Goal: Task Accomplishment & Management: Use online tool/utility

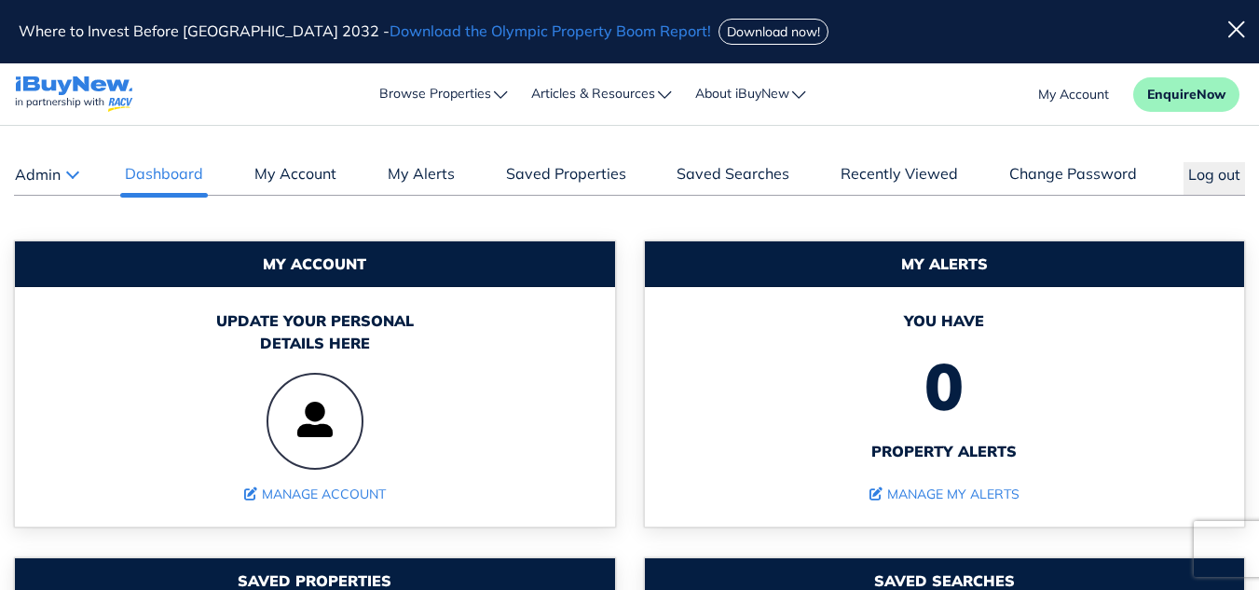
click at [74, 176] on button "Admin" at bounding box center [46, 174] width 64 height 24
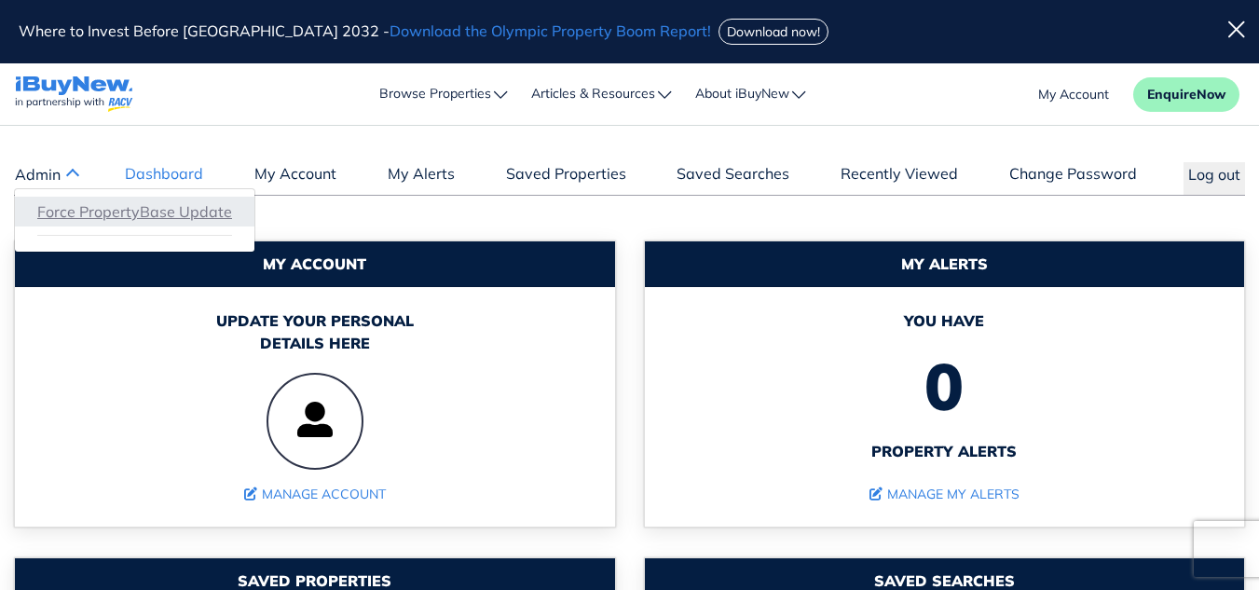
click at [100, 215] on link "Force PropertyBase Update" at bounding box center [134, 211] width 195 height 22
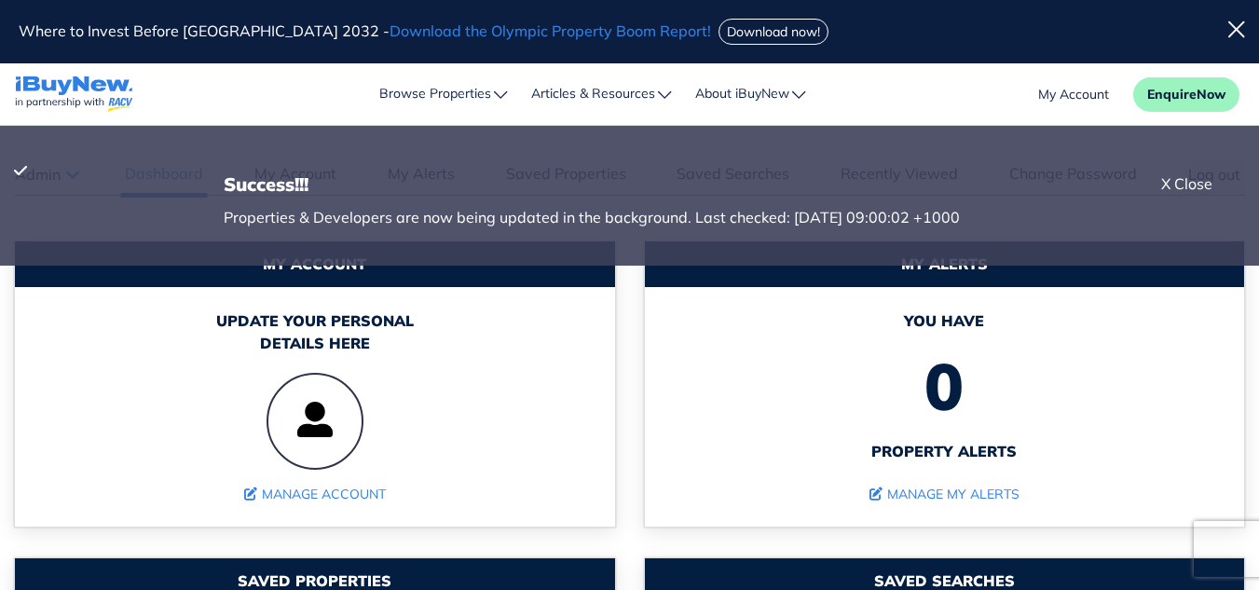
click at [1235, 26] on icon at bounding box center [1236, 29] width 17 height 19
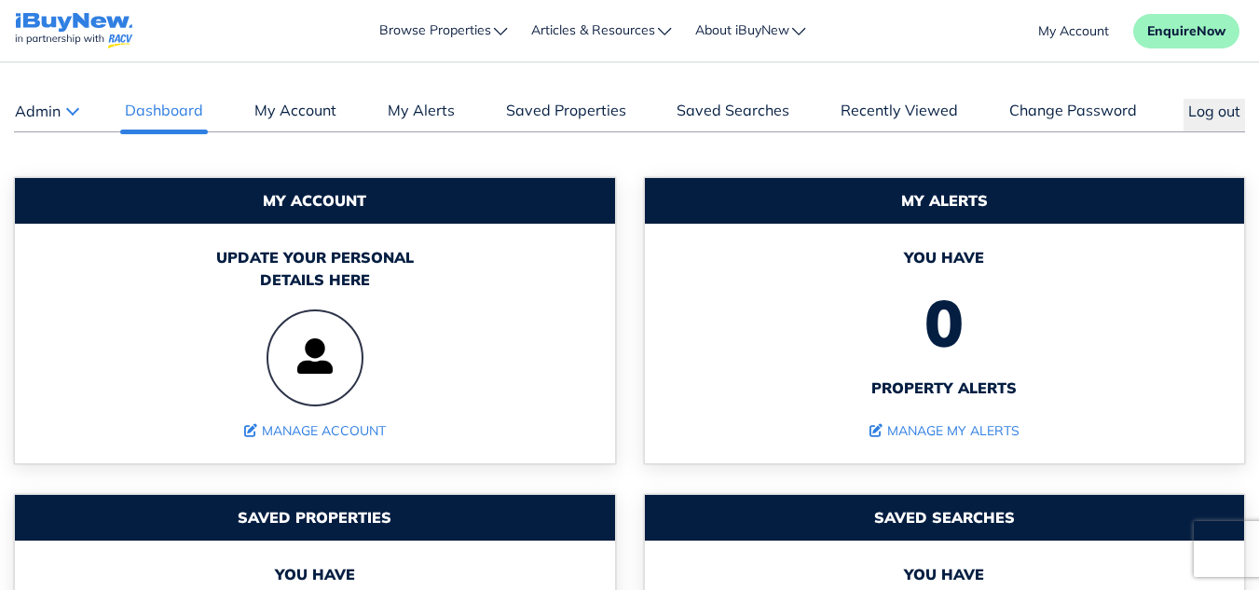
click at [77, 110] on button "Admin" at bounding box center [46, 111] width 64 height 24
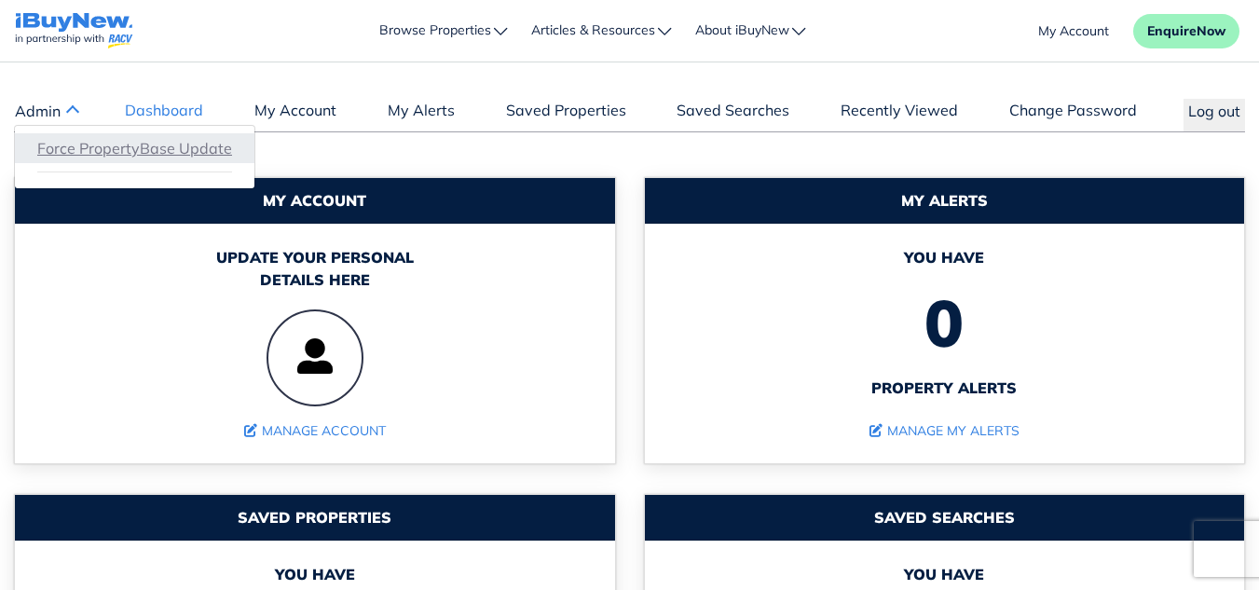
click at [118, 149] on link "Force PropertyBase Update" at bounding box center [134, 148] width 195 height 22
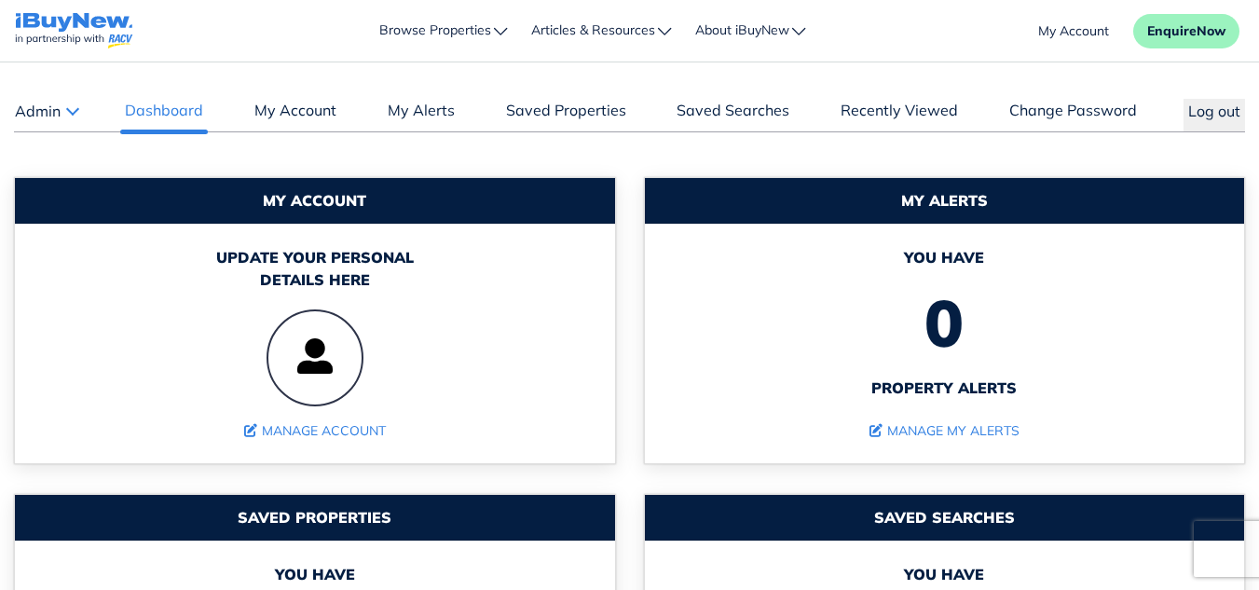
click at [64, 115] on button "Admin" at bounding box center [46, 111] width 64 height 24
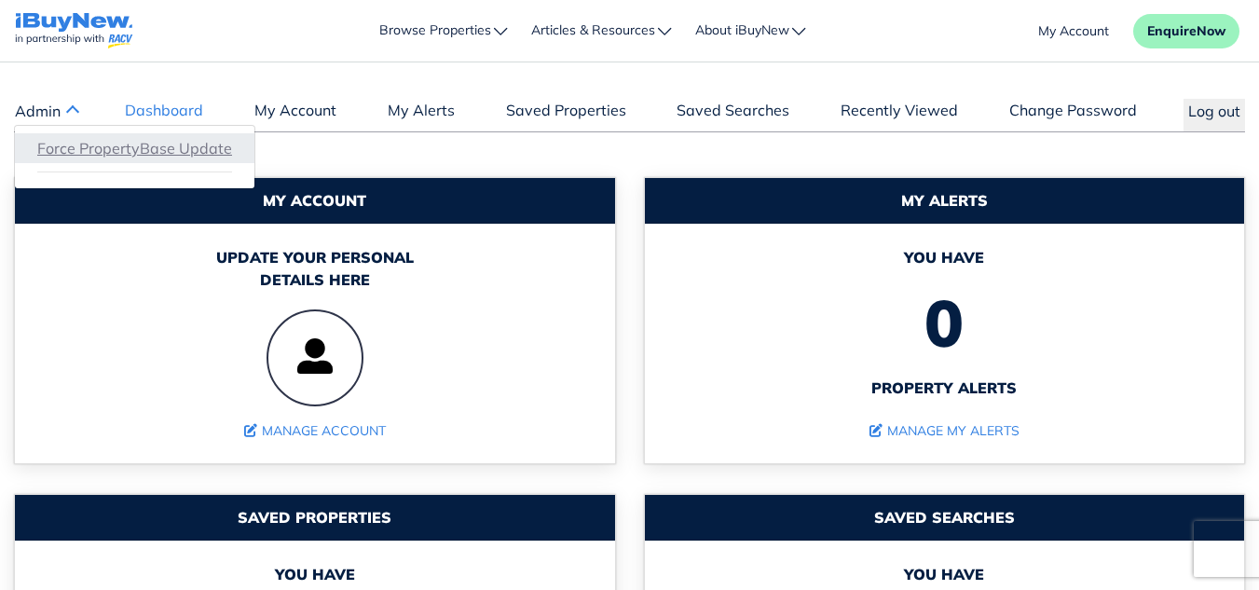
click at [106, 151] on link "Force PropertyBase Update" at bounding box center [134, 148] width 195 height 22
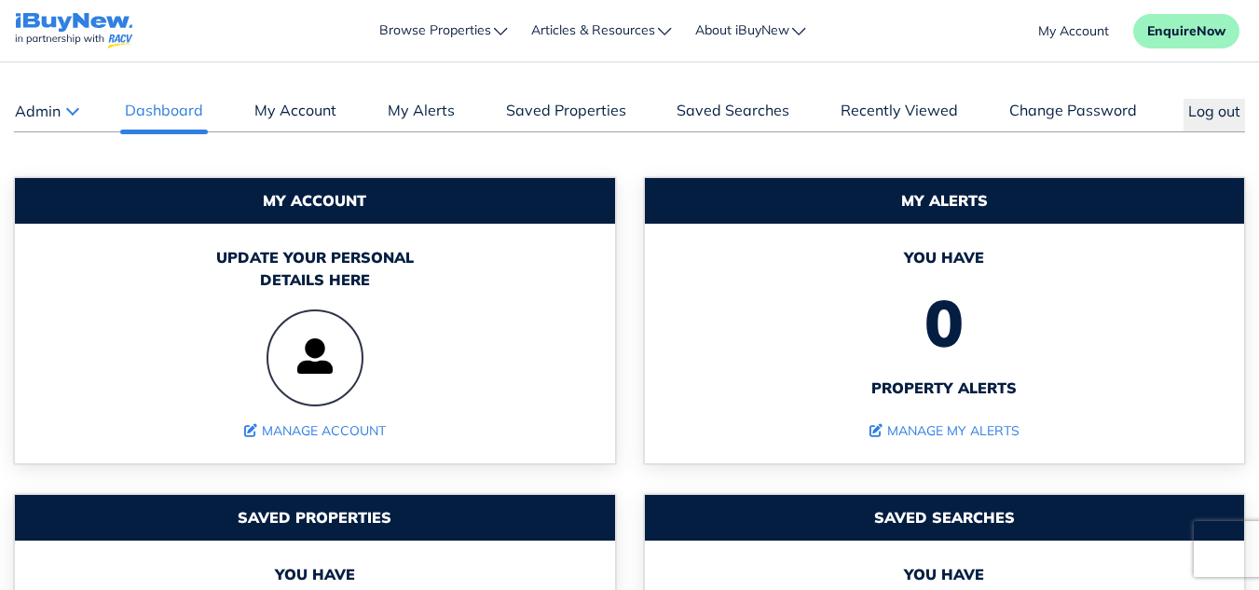
click at [75, 108] on button "Admin" at bounding box center [46, 111] width 64 height 24
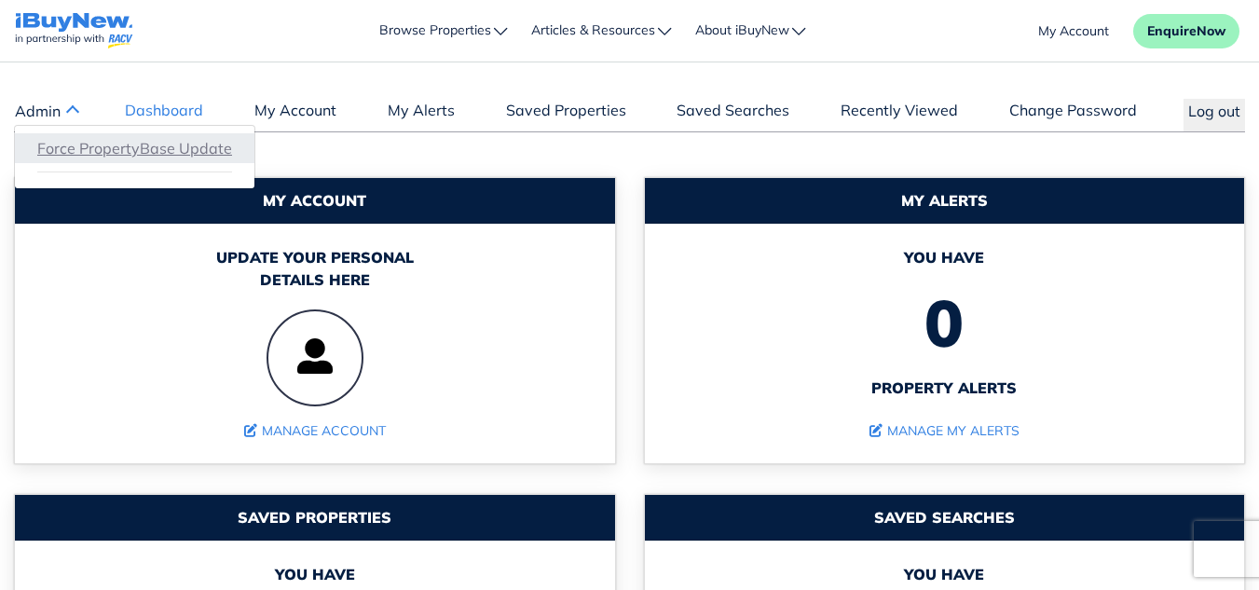
click at [125, 146] on link "Force PropertyBase Update" at bounding box center [134, 148] width 195 height 22
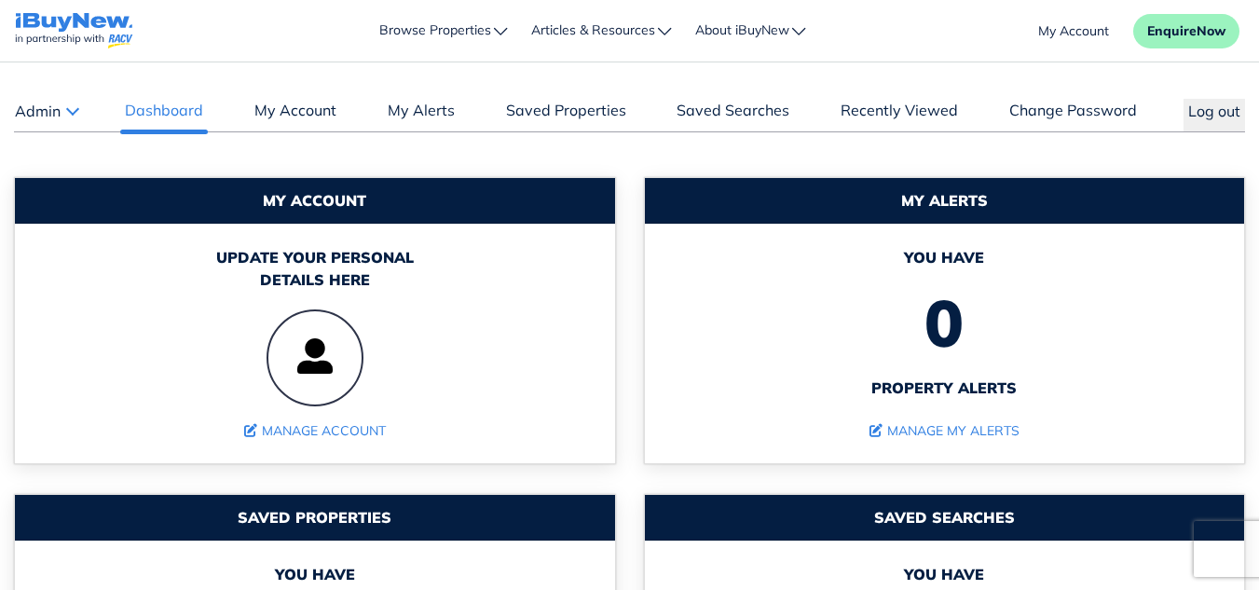
click at [73, 111] on button "Admin" at bounding box center [46, 111] width 64 height 24
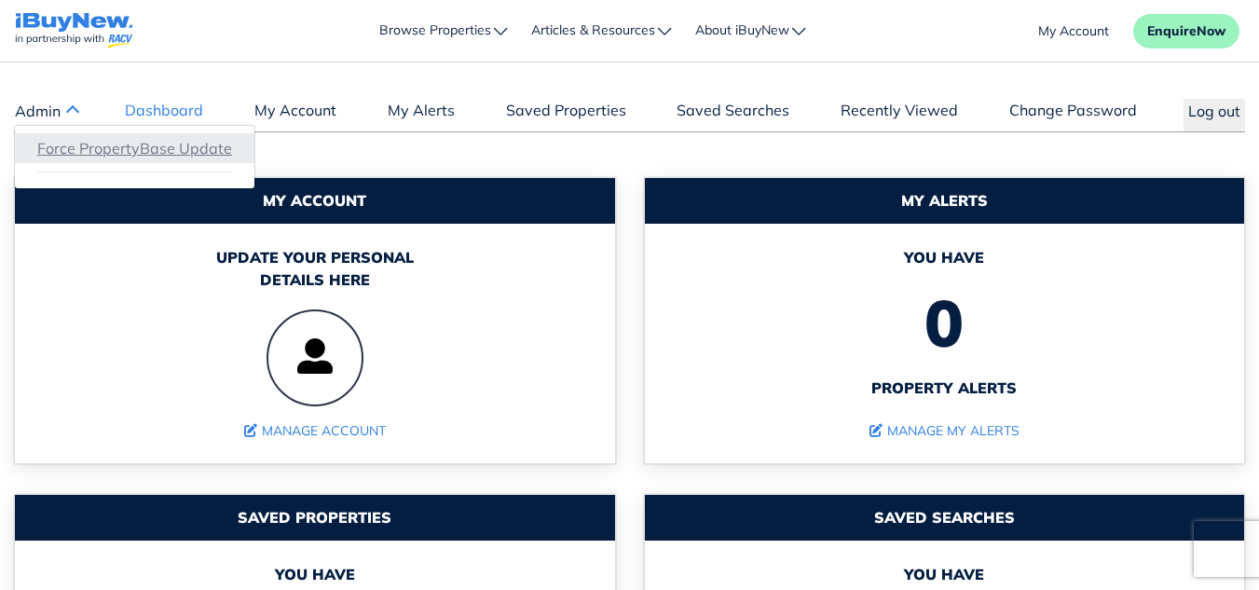
click at [92, 151] on link "Force PropertyBase Update" at bounding box center [134, 148] width 195 height 22
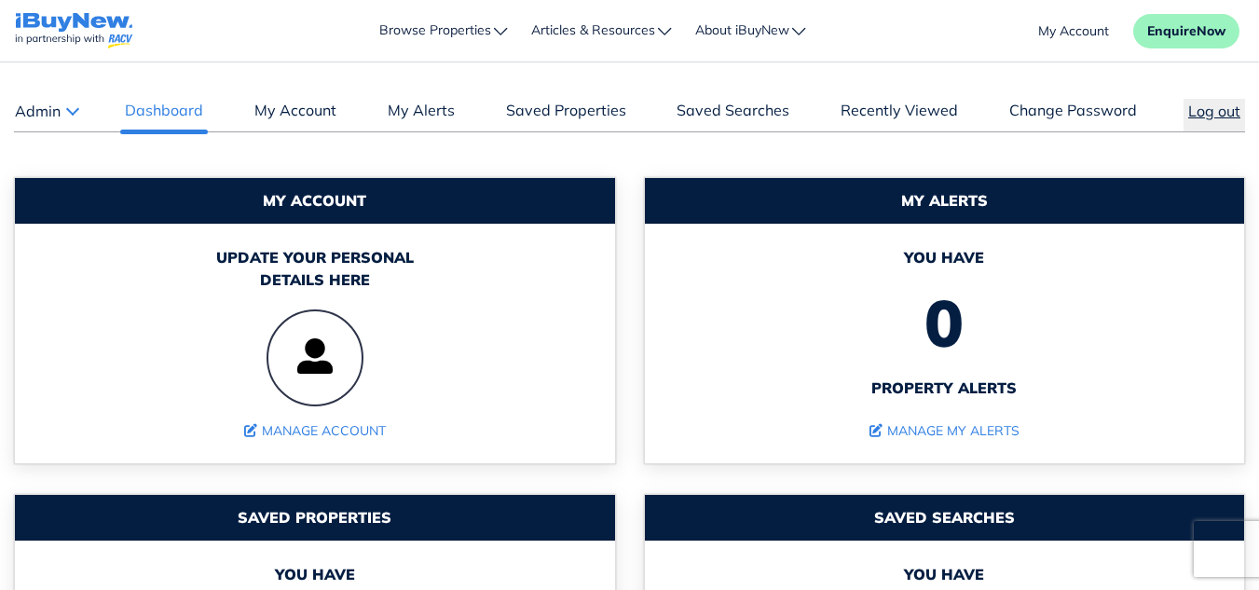
click at [1199, 119] on button "Log out" at bounding box center [1213, 115] width 61 height 33
